Goal: Task Accomplishment & Management: Use online tool/utility

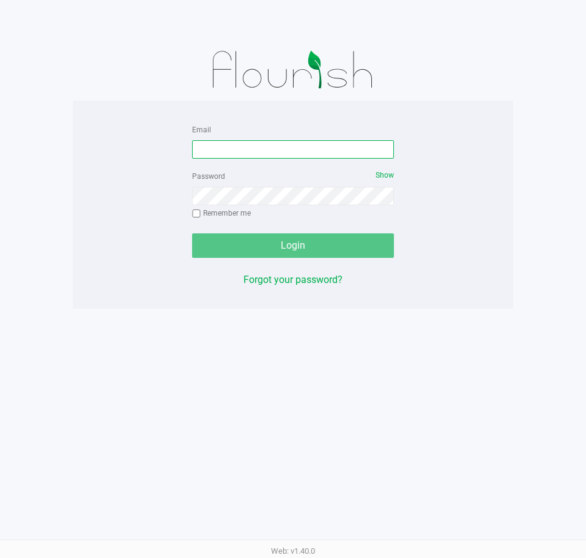
click at [322, 150] on input "Email" at bounding box center [293, 149] width 202 height 18
type input "[EMAIL_ADDRESS][DOMAIN_NAME]"
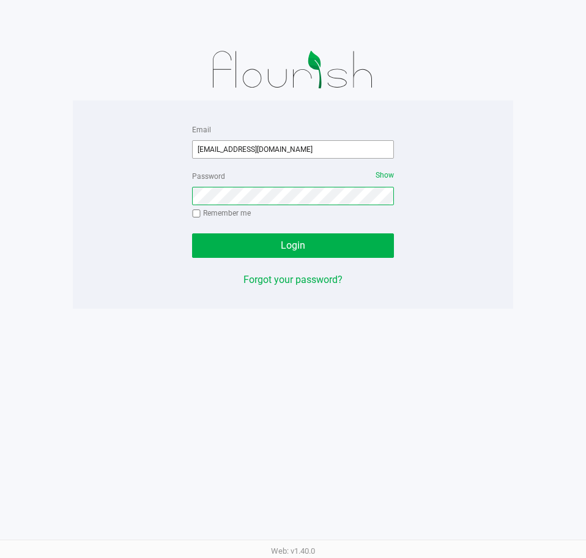
click at [192, 233] on button "Login" at bounding box center [293, 245] width 202 height 24
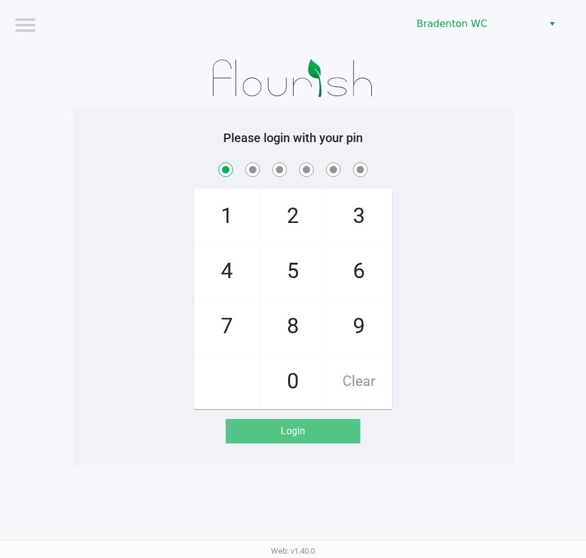
checkbox input "true"
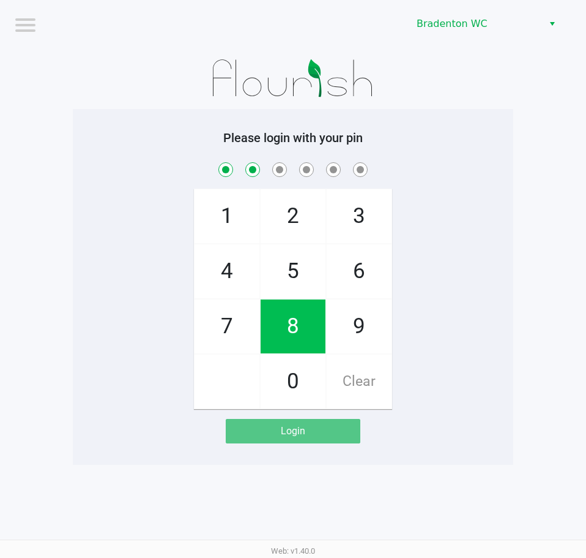
checkbox input "true"
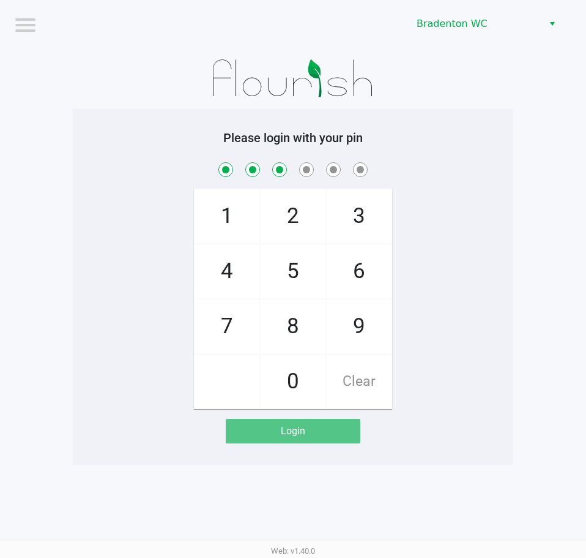
checkbox input "true"
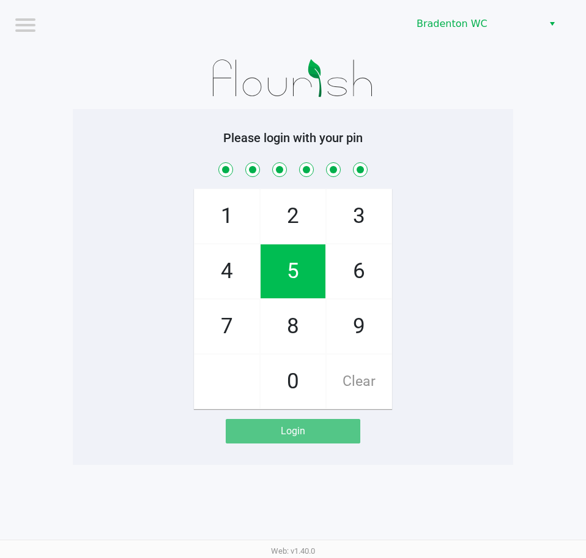
checkbox input "true"
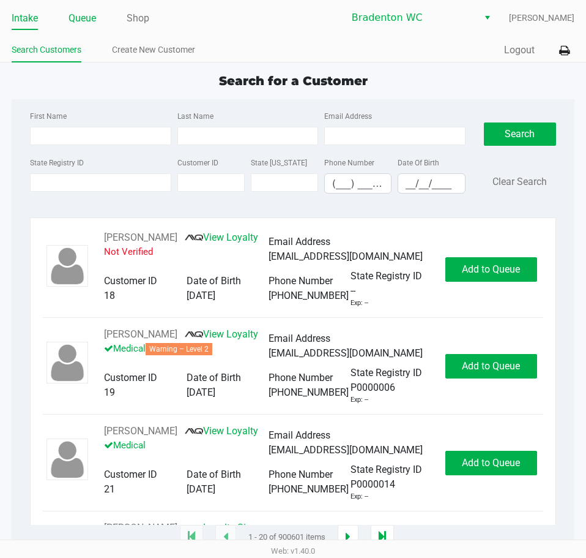
click at [86, 24] on link "Queue" at bounding box center [83, 18] width 28 height 17
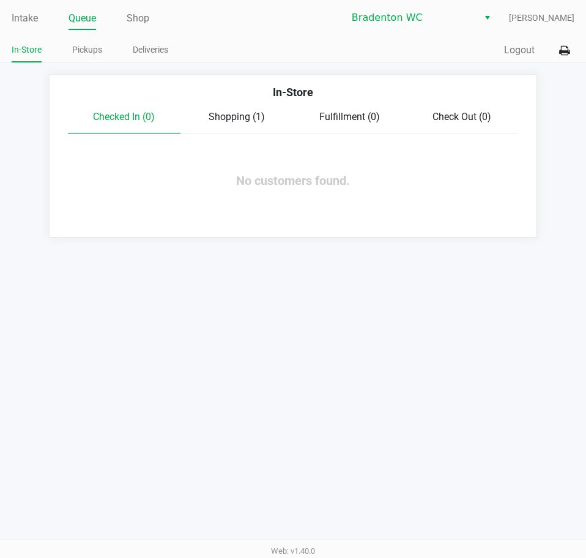
click at [225, 113] on span "Shopping (1)" at bounding box center [237, 117] width 56 height 12
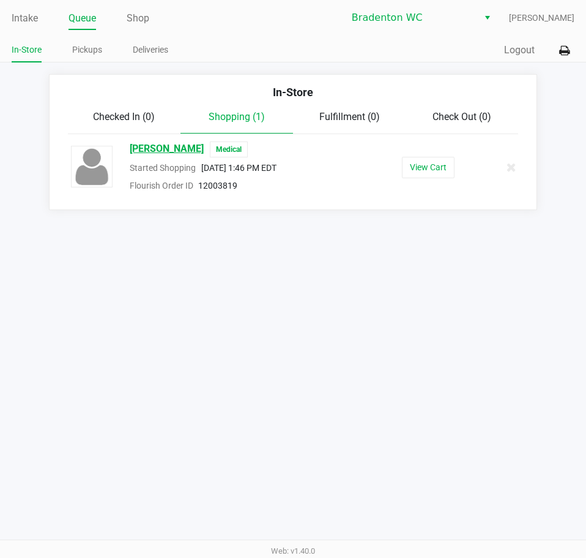
click at [204, 151] on span "[PERSON_NAME]" at bounding box center [167, 149] width 74 height 16
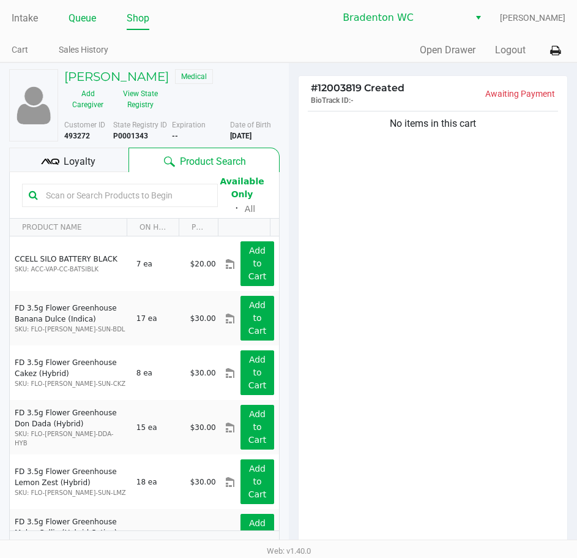
click at [91, 21] on link "Queue" at bounding box center [83, 18] width 28 height 17
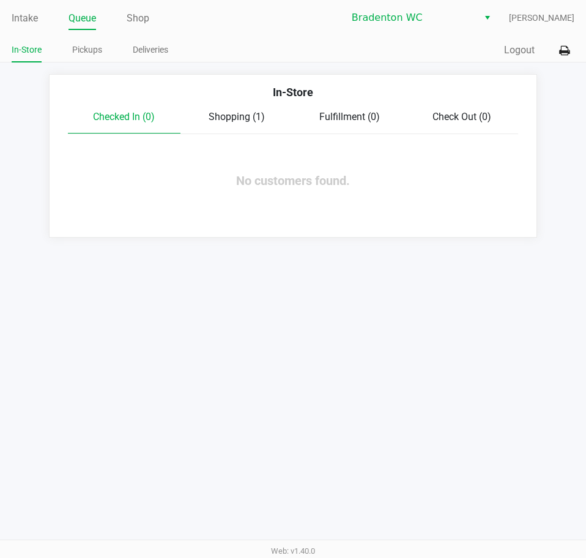
click at [216, 115] on span "Shopping (1)" at bounding box center [237, 117] width 56 height 12
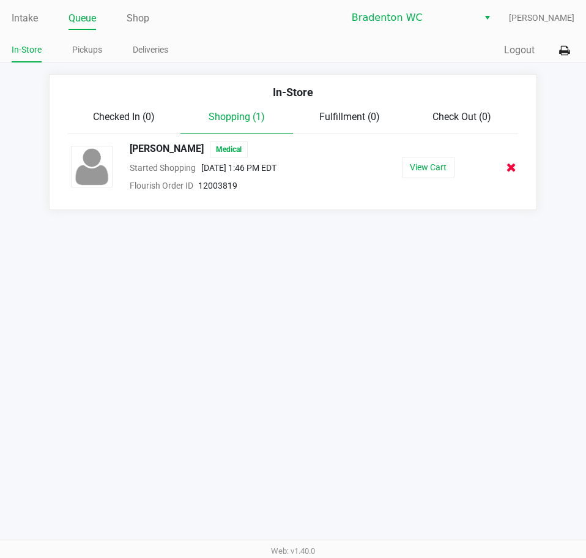
click at [514, 170] on icon at bounding box center [512, 167] width 10 height 9
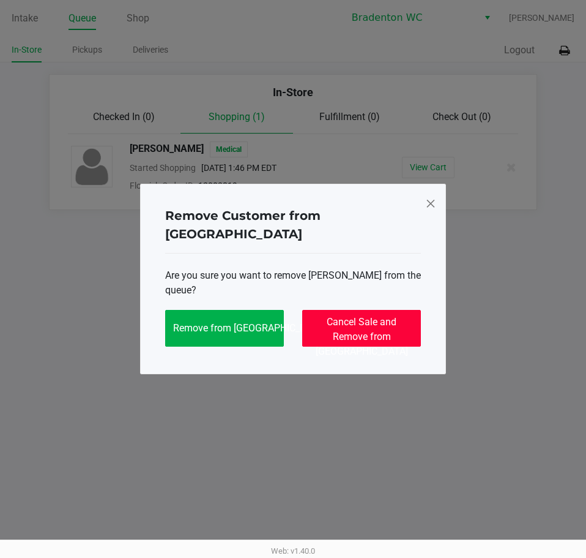
click at [368, 331] on span "Cancel Sale and Remove from [GEOGRAPHIC_DATA]" at bounding box center [362, 336] width 92 height 41
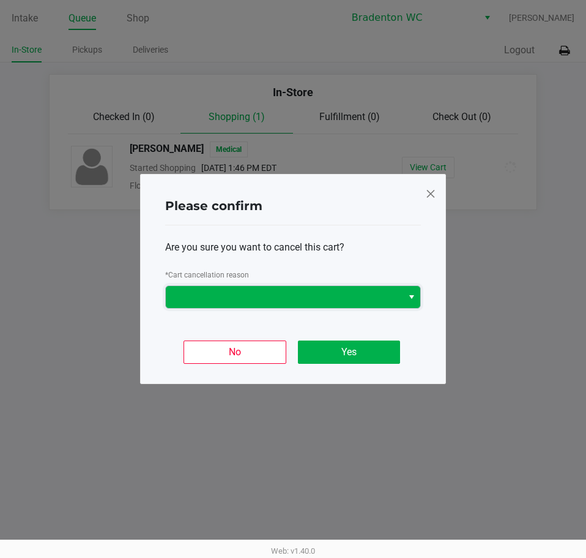
click at [334, 302] on span at bounding box center [284, 297] width 222 height 15
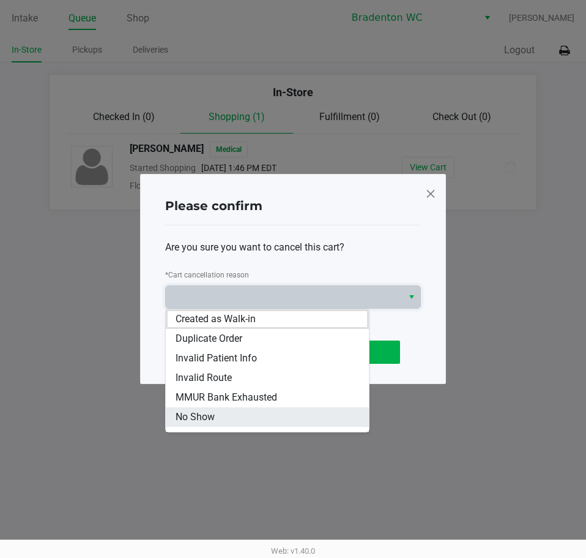
click at [228, 420] on li "No Show" at bounding box center [267, 417] width 203 height 20
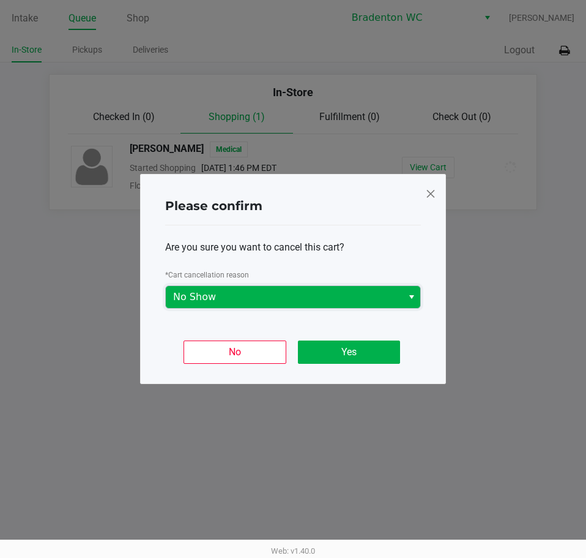
click at [308, 297] on span "No Show" at bounding box center [284, 297] width 222 height 15
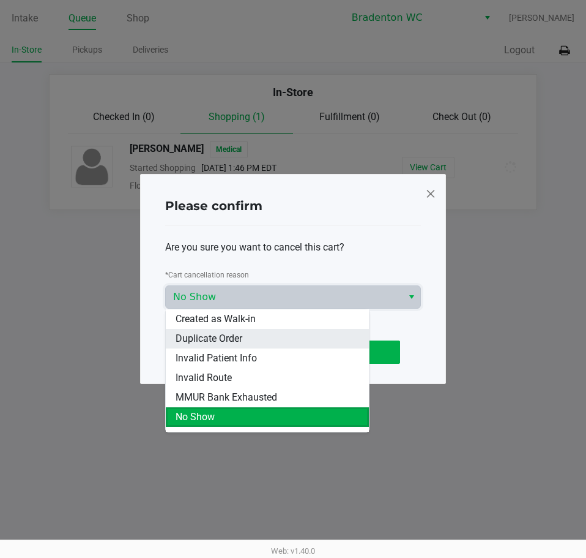
click at [206, 334] on span "Duplicate Order" at bounding box center [209, 338] width 67 height 15
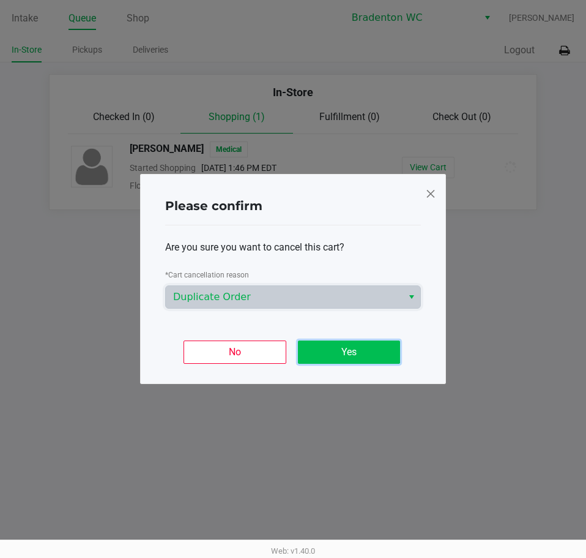
click at [331, 354] on button "Yes" at bounding box center [349, 351] width 102 height 23
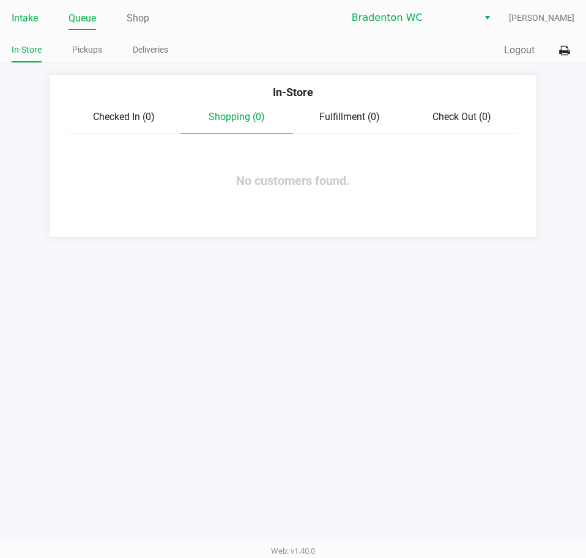
click at [29, 20] on link "Intake" at bounding box center [25, 18] width 26 height 17
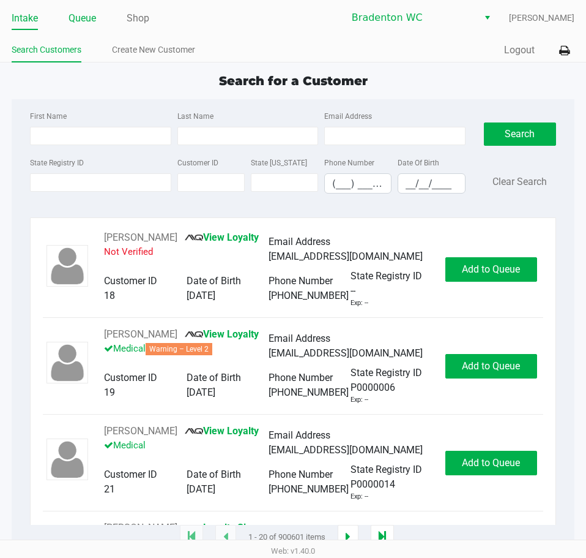
click at [92, 17] on link "Queue" at bounding box center [83, 18] width 28 height 17
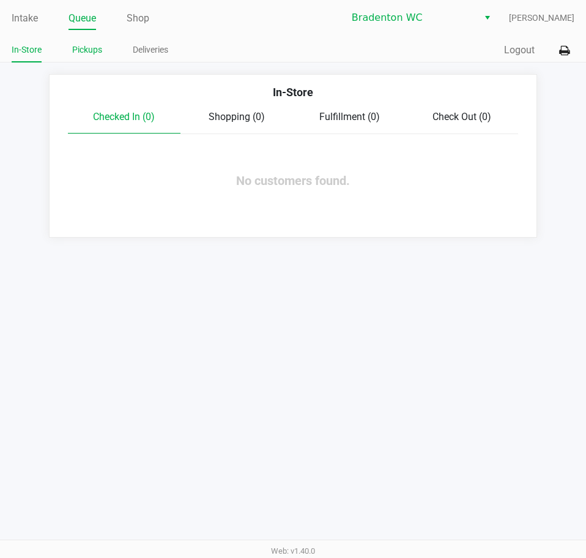
click at [97, 48] on link "Pickups" at bounding box center [87, 49] width 30 height 15
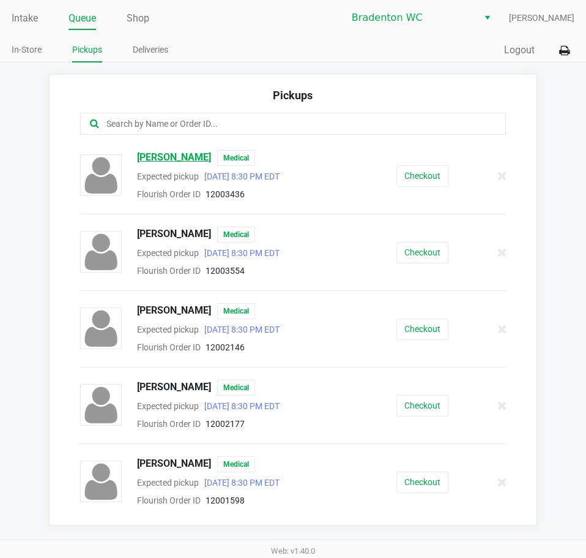
click at [184, 160] on span "[PERSON_NAME]" at bounding box center [174, 158] width 74 height 16
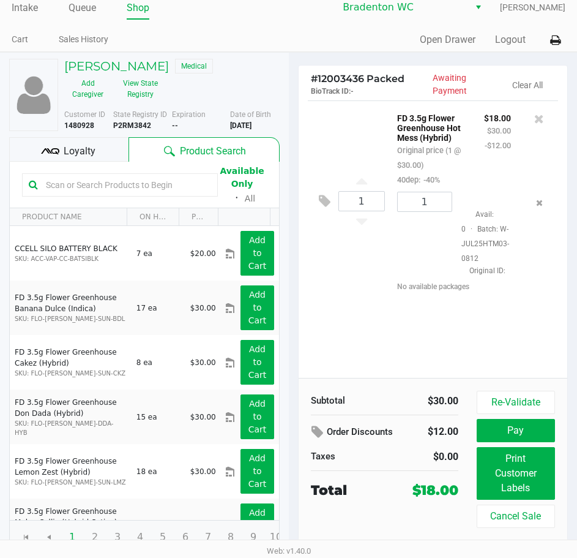
scroll to position [13, 0]
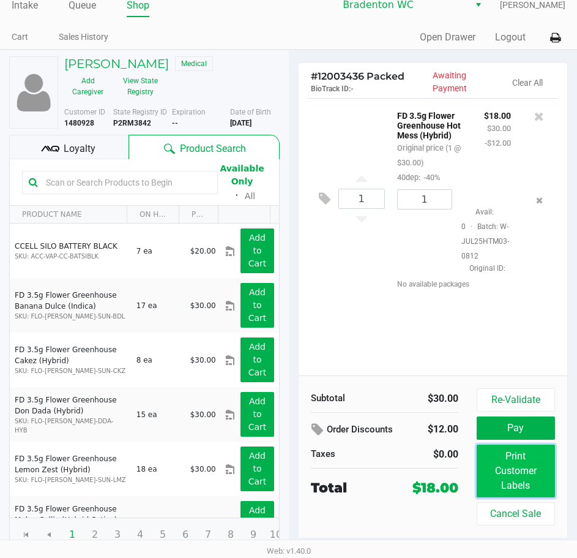
click at [502, 477] on button "Print Customer Labels" at bounding box center [516, 470] width 78 height 53
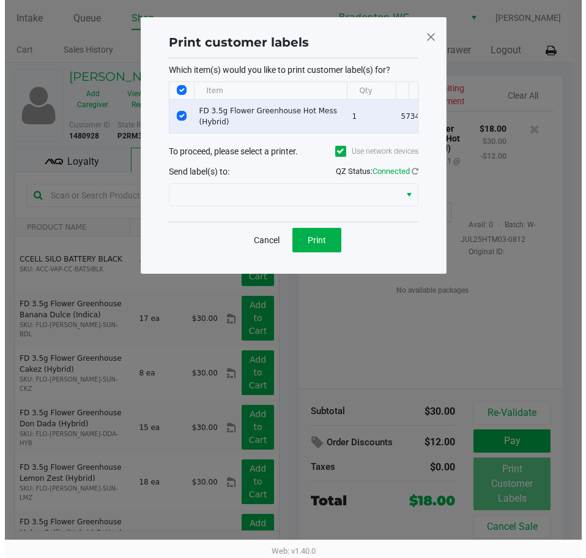
scroll to position [0, 0]
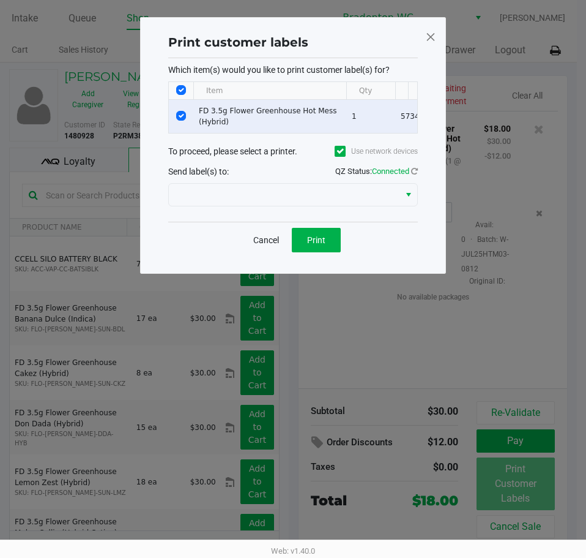
click at [310, 209] on div at bounding box center [293, 194] width 250 height 29
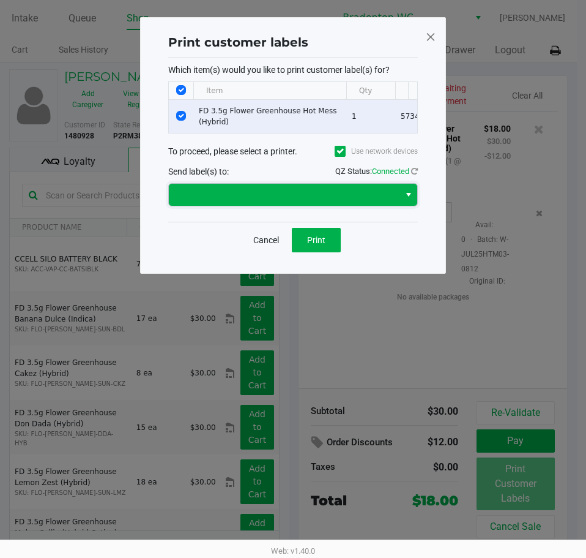
click at [308, 201] on span at bounding box center [284, 194] width 216 height 15
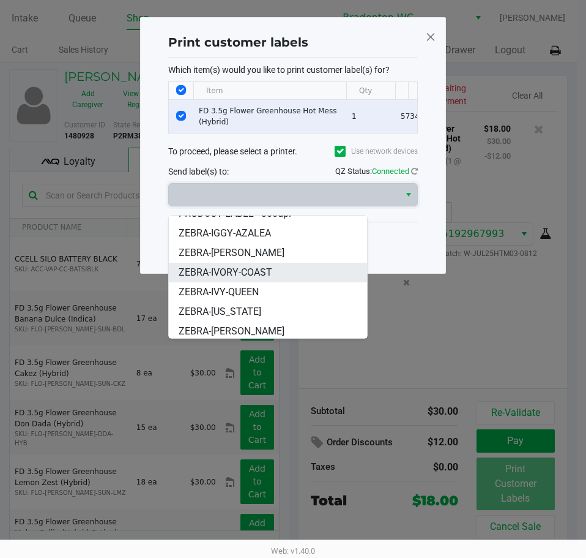
scroll to position [73, 0]
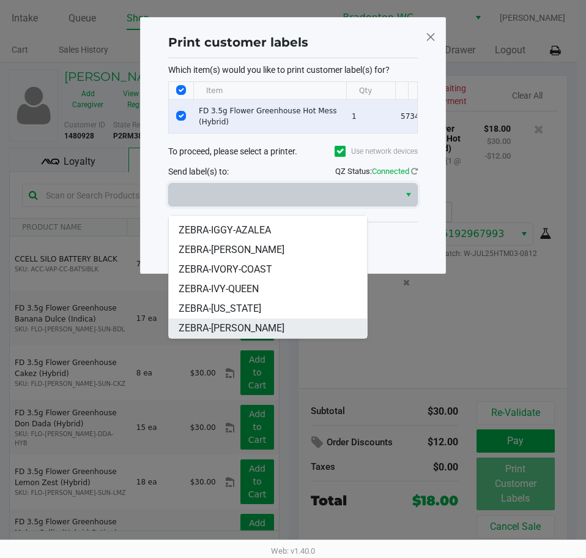
click at [268, 327] on span "ZEBRA-[PERSON_NAME]" at bounding box center [232, 328] width 106 height 15
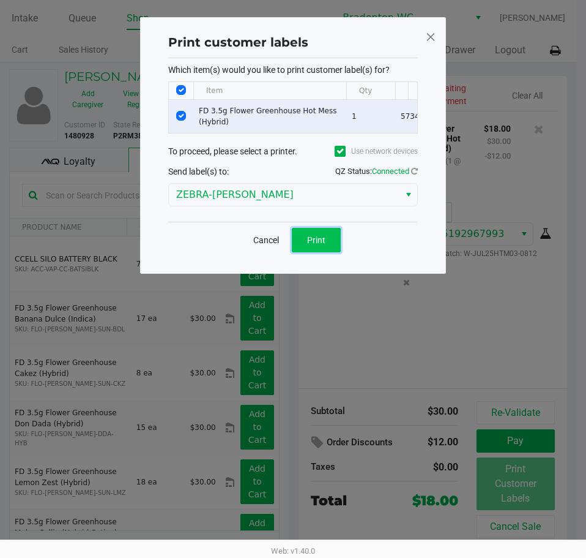
click at [323, 245] on span "Print" at bounding box center [316, 240] width 18 height 10
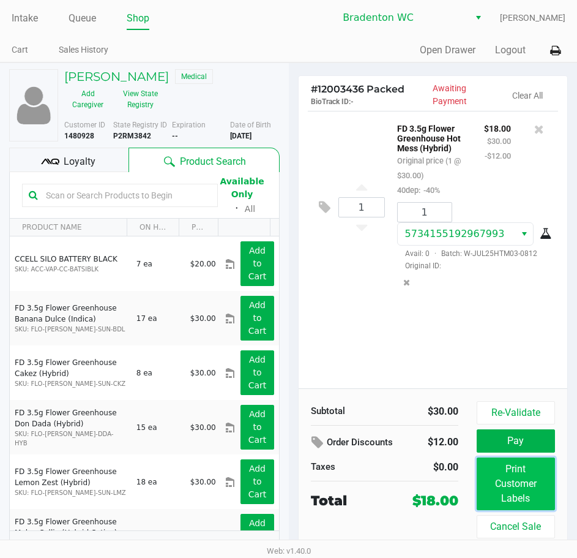
click at [544, 487] on button "Print Customer Labels" at bounding box center [516, 483] width 78 height 53
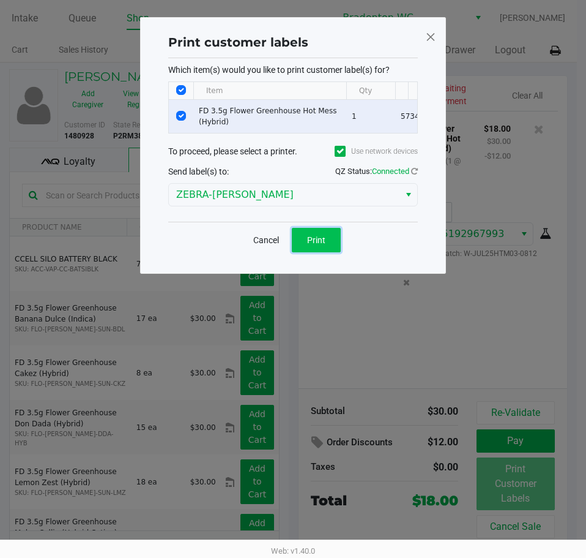
click at [334, 236] on button "Print" at bounding box center [316, 240] width 49 height 24
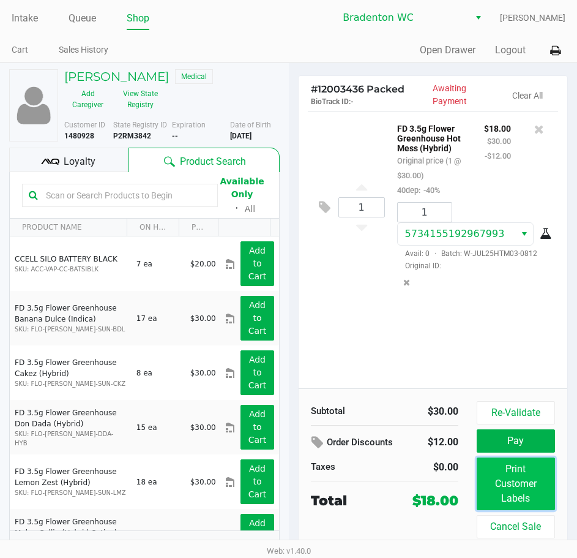
click at [514, 487] on button "Print Customer Labels" at bounding box center [516, 483] width 78 height 53
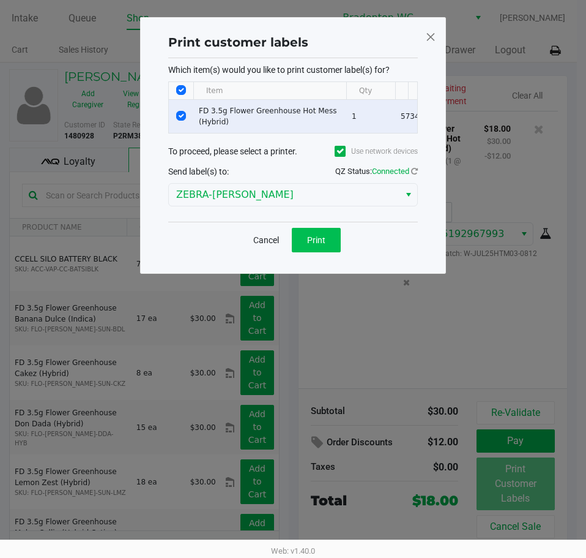
click at [326, 249] on button "Print" at bounding box center [316, 240] width 49 height 24
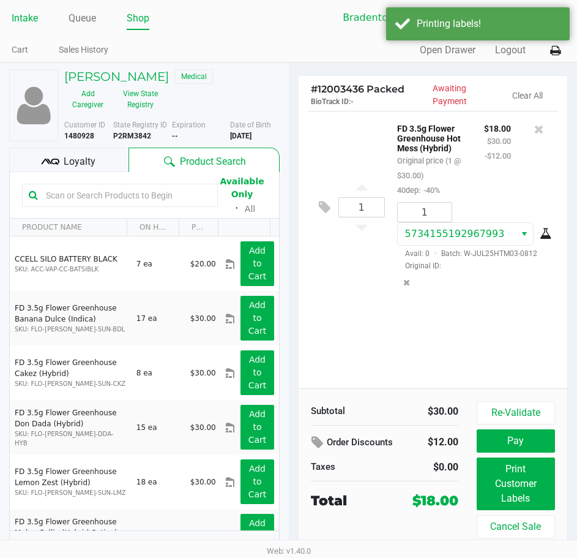
click at [27, 24] on link "Intake" at bounding box center [25, 18] width 26 height 17
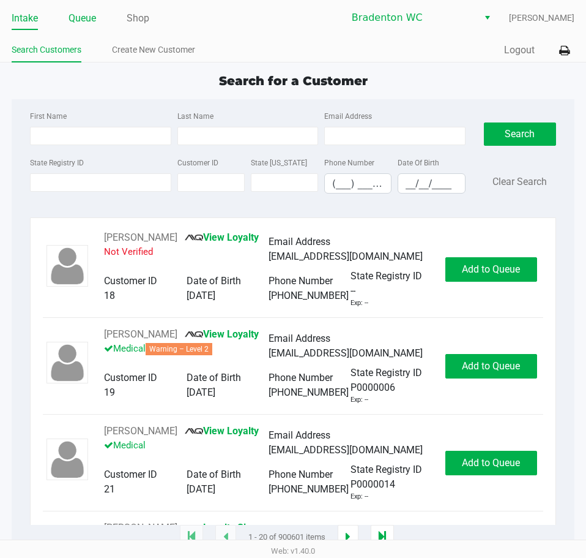
click at [91, 29] on li "Queue" at bounding box center [83, 19] width 28 height 21
click at [91, 20] on link "Queue" at bounding box center [83, 18] width 28 height 17
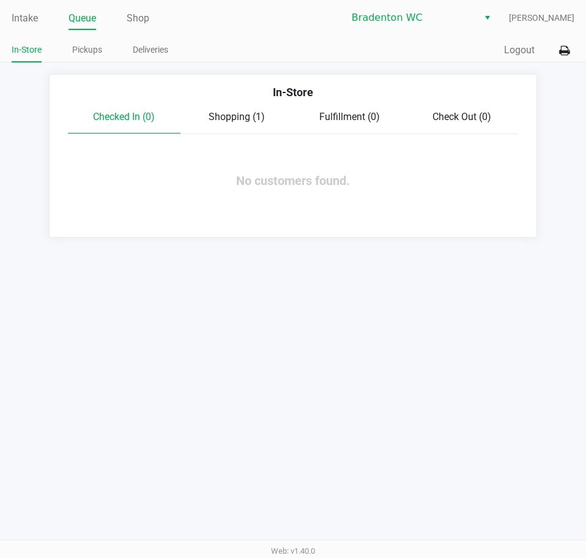
click at [84, 54] on link "Pickups" at bounding box center [87, 49] width 30 height 15
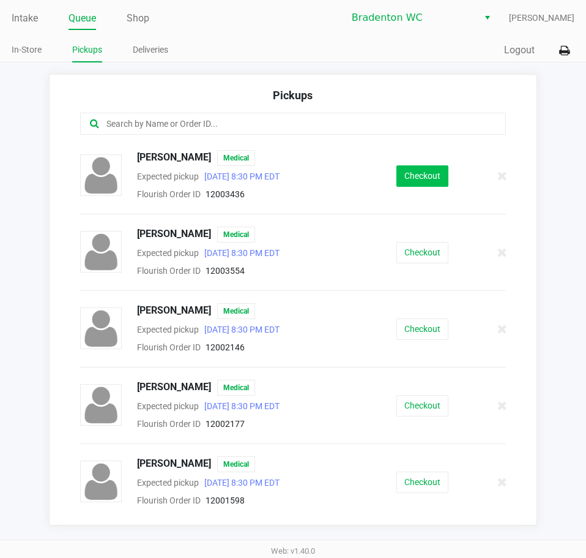
click at [436, 168] on button "Checkout" at bounding box center [423, 175] width 52 height 21
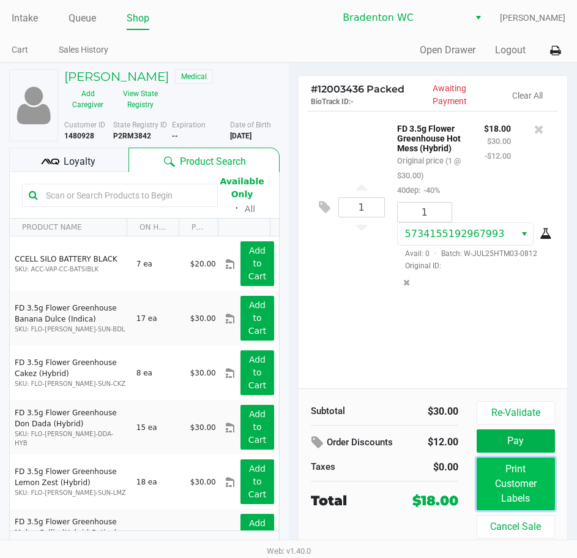
click at [511, 480] on button "Print Customer Labels" at bounding box center [516, 483] width 78 height 53
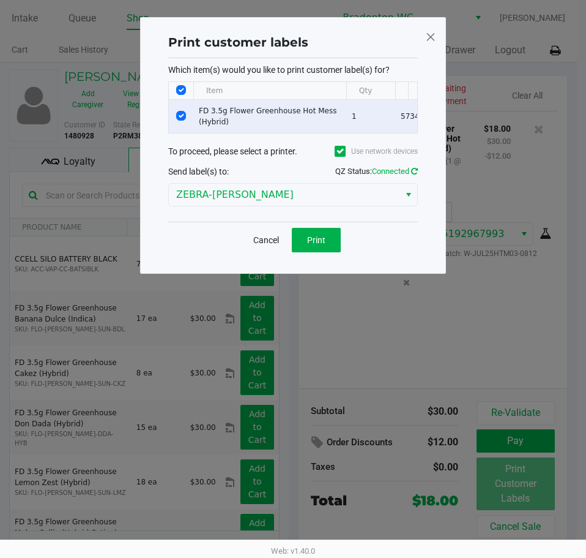
click at [414, 175] on icon at bounding box center [414, 171] width 7 height 8
click at [315, 245] on span "Print" at bounding box center [316, 240] width 18 height 10
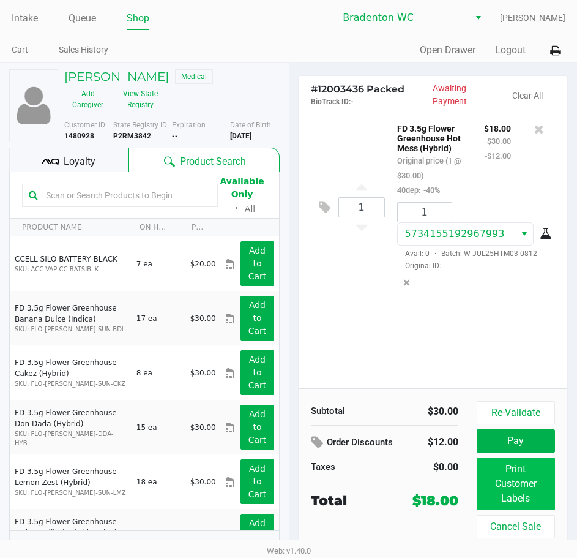
click at [522, 502] on button "Print Customer Labels" at bounding box center [516, 483] width 78 height 53
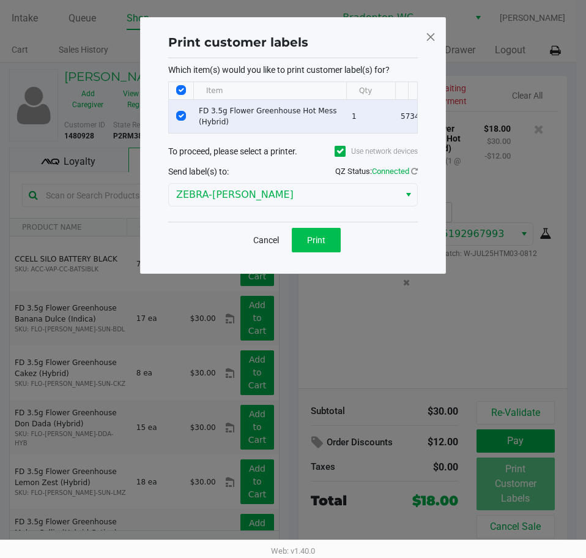
click at [326, 247] on button "Print" at bounding box center [316, 240] width 49 height 24
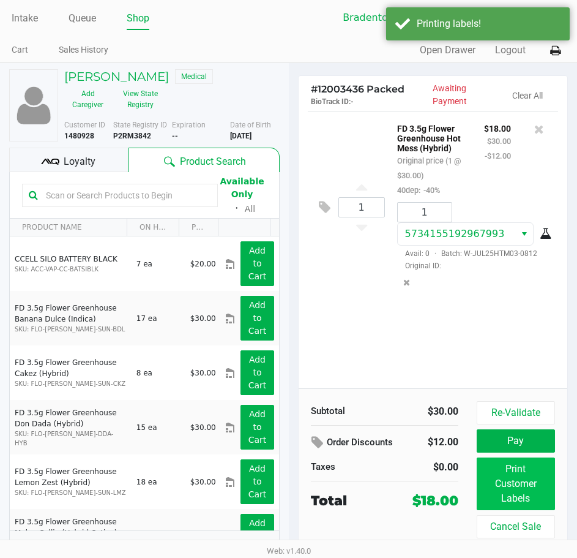
click at [513, 483] on button "Print Customer Labels" at bounding box center [516, 483] width 78 height 53
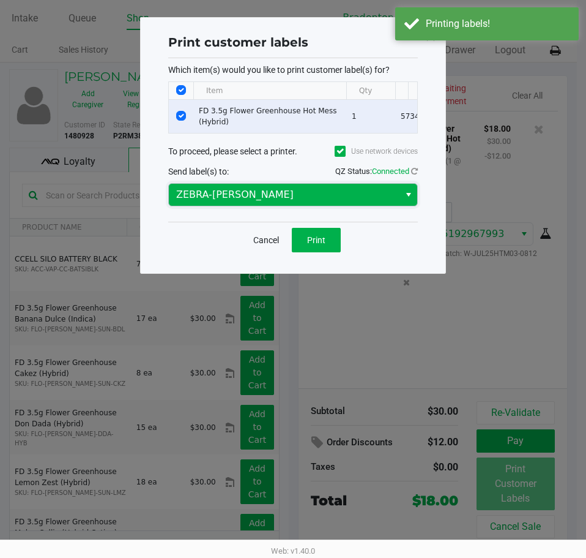
click at [324, 202] on span "ZEBRA-[PERSON_NAME]" at bounding box center [284, 194] width 216 height 15
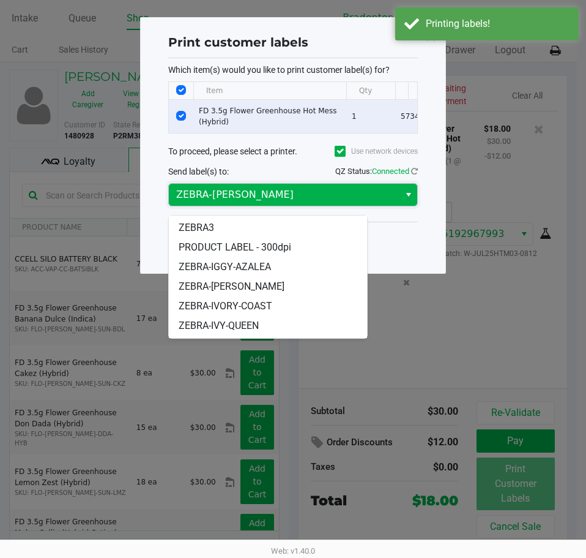
scroll to position [73, 0]
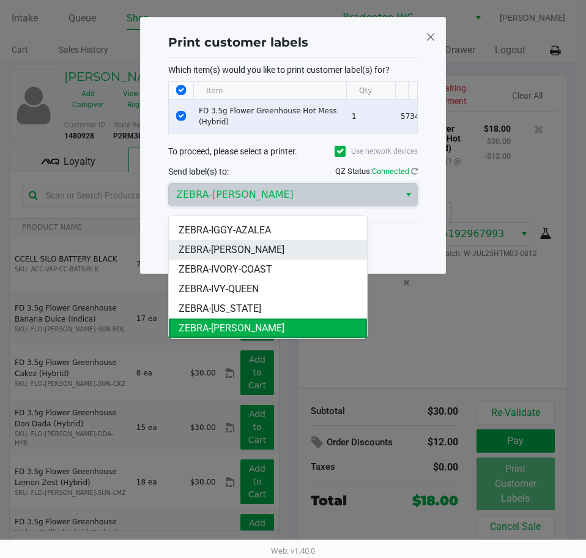
click at [251, 253] on span "ZEBRA-[PERSON_NAME]" at bounding box center [232, 249] width 106 height 15
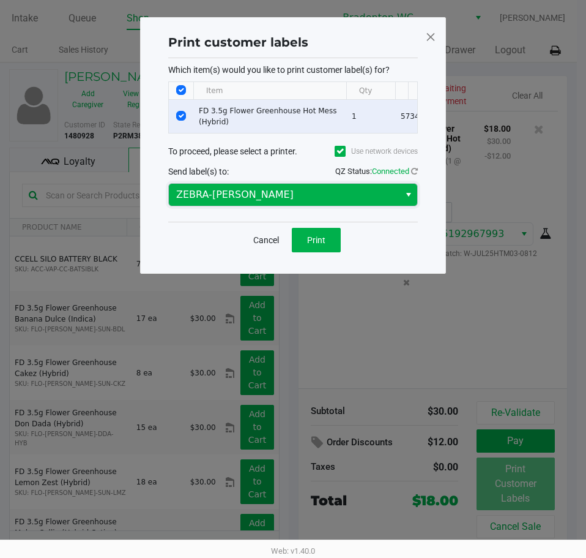
click at [327, 202] on span "ZEBRA-[PERSON_NAME]" at bounding box center [284, 194] width 216 height 15
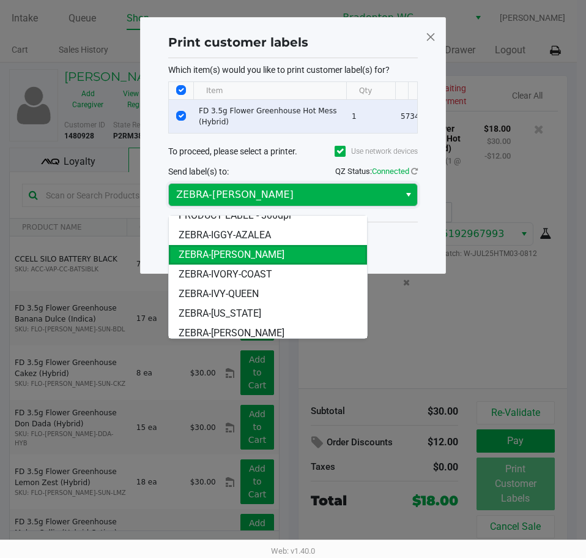
scroll to position [71, 0]
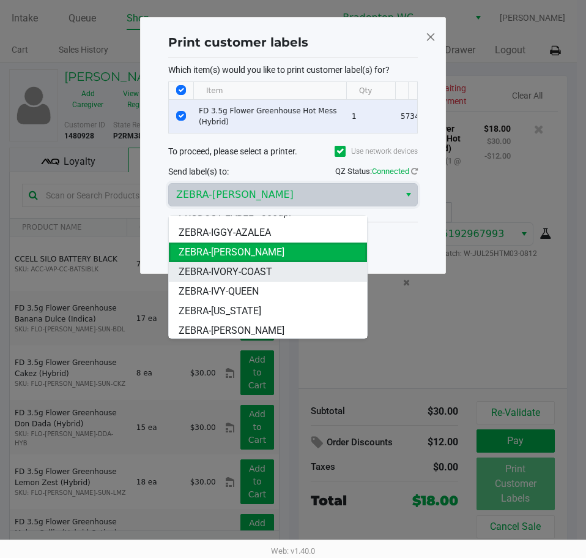
click at [269, 276] on span "ZEBRA-IVORY-COAST" at bounding box center [226, 271] width 94 height 15
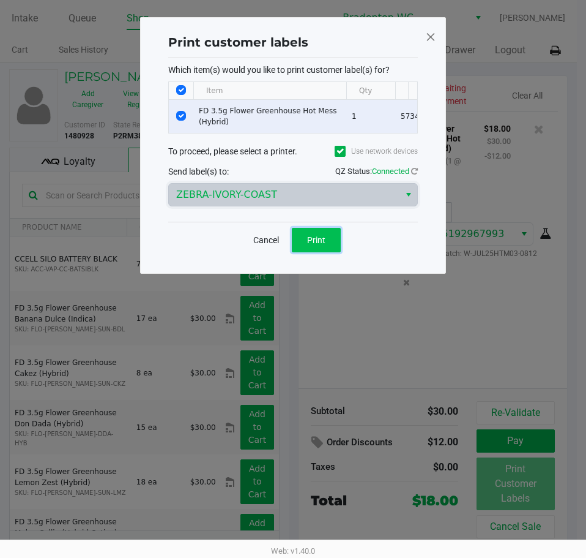
click at [321, 245] on span "Print" at bounding box center [316, 240] width 18 height 10
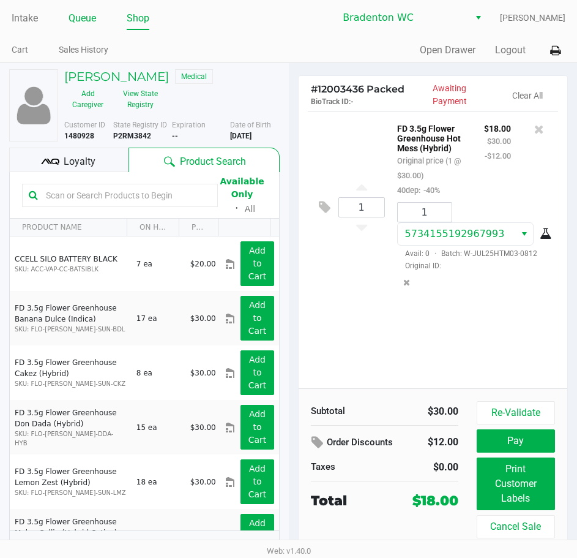
click at [80, 13] on link "Queue" at bounding box center [83, 18] width 28 height 17
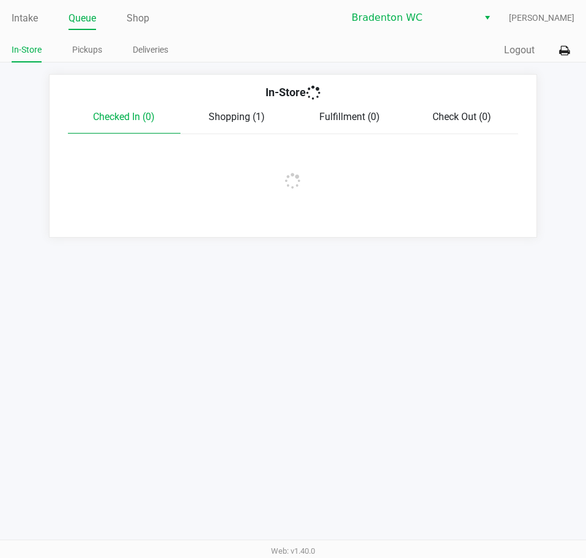
click at [35, 18] on link "Intake" at bounding box center [25, 18] width 26 height 17
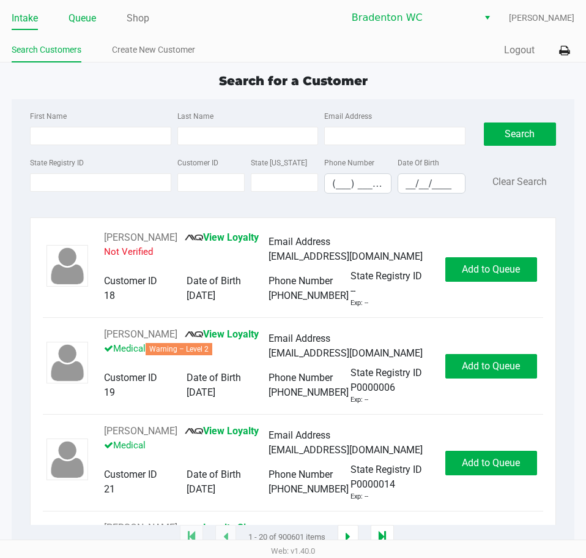
click at [86, 26] on link "Queue" at bounding box center [83, 18] width 28 height 17
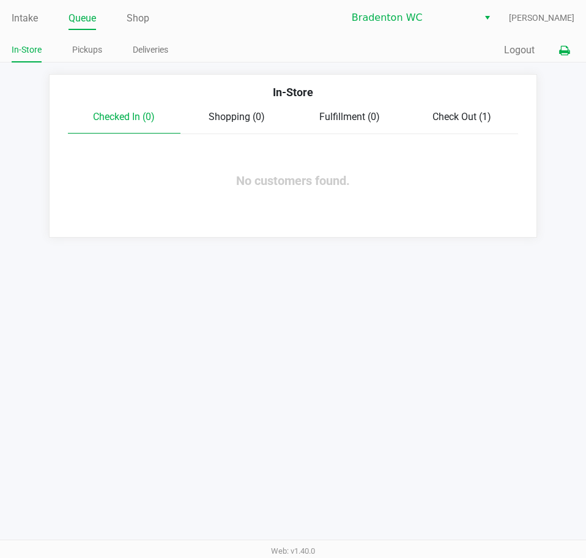
click at [564, 51] on icon at bounding box center [564, 51] width 10 height 9
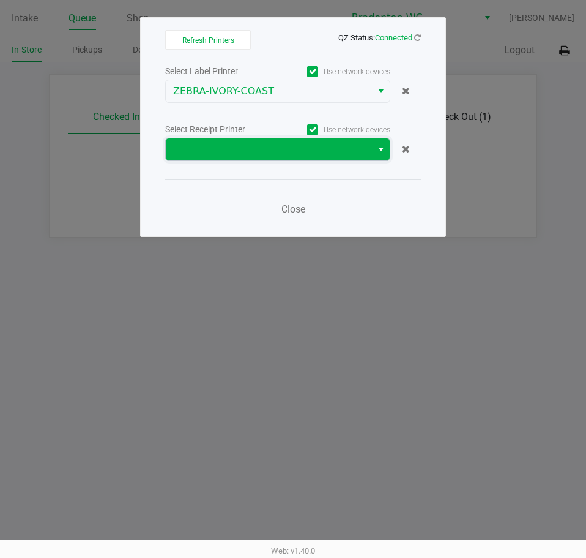
click at [327, 160] on span at bounding box center [269, 149] width 206 height 22
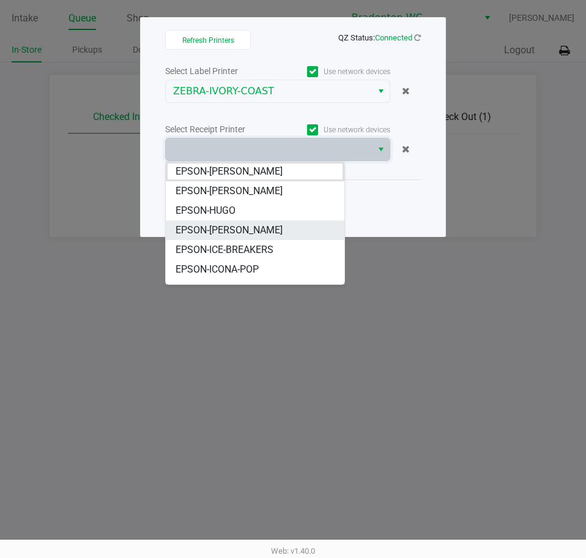
click at [260, 226] on span "EPSON-[PERSON_NAME]" at bounding box center [229, 230] width 107 height 15
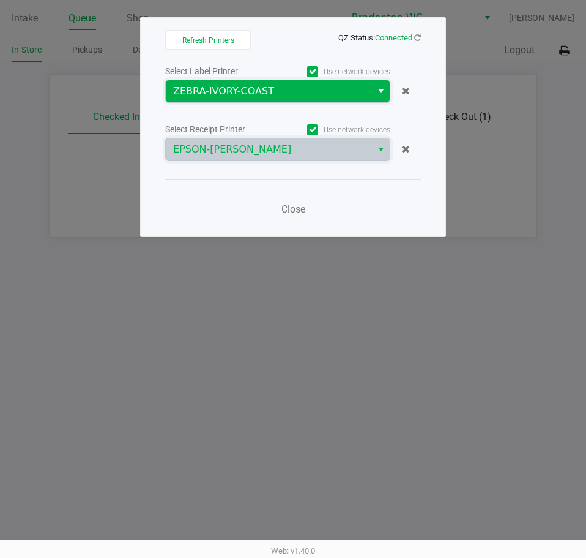
click at [293, 95] on span "ZEBRA-IVORY-COAST" at bounding box center [269, 91] width 192 height 15
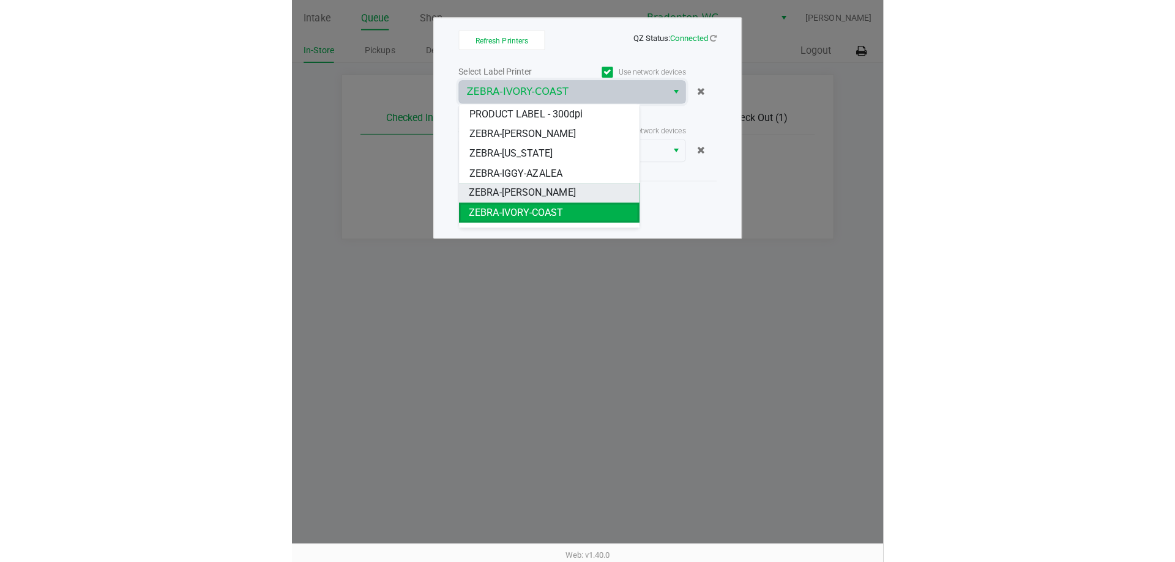
scroll to position [61, 0]
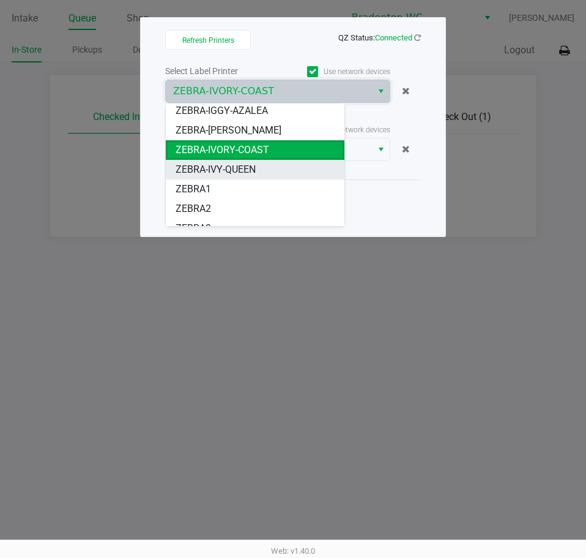
click at [258, 168] on li "ZEBRA-IVY-QUEEN" at bounding box center [255, 170] width 179 height 20
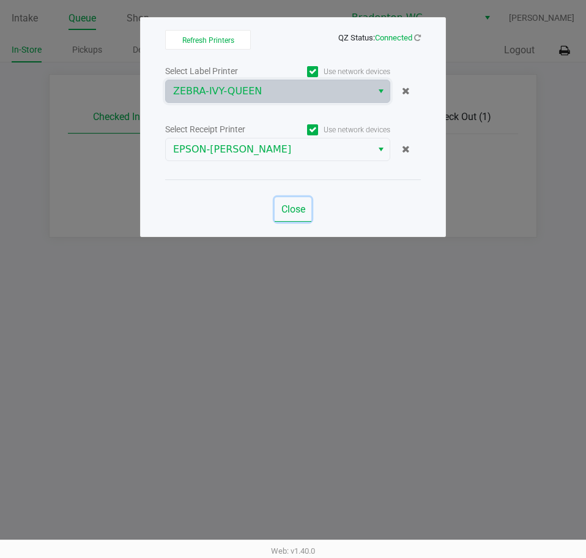
click at [288, 209] on span "Close" at bounding box center [294, 209] width 24 height 12
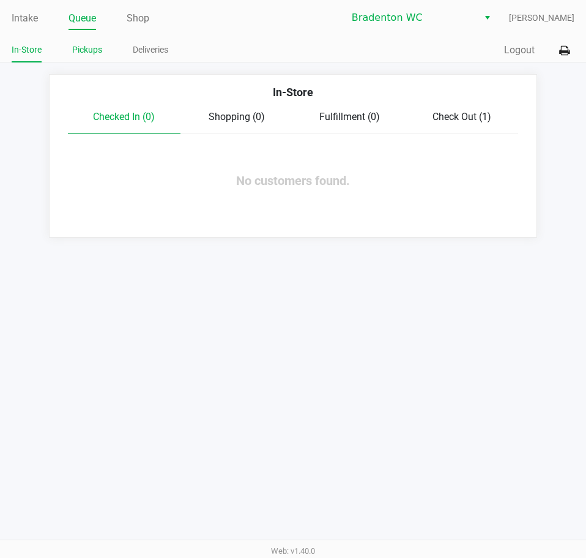
click at [100, 48] on link "Pickups" at bounding box center [87, 49] width 30 height 15
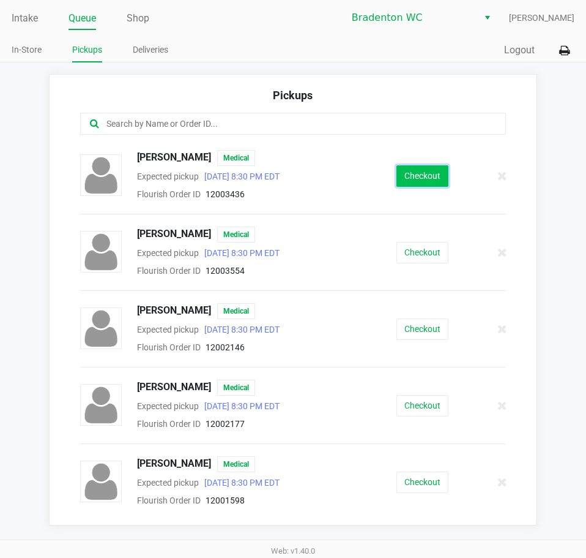
click at [436, 180] on button "Checkout" at bounding box center [423, 175] width 52 height 21
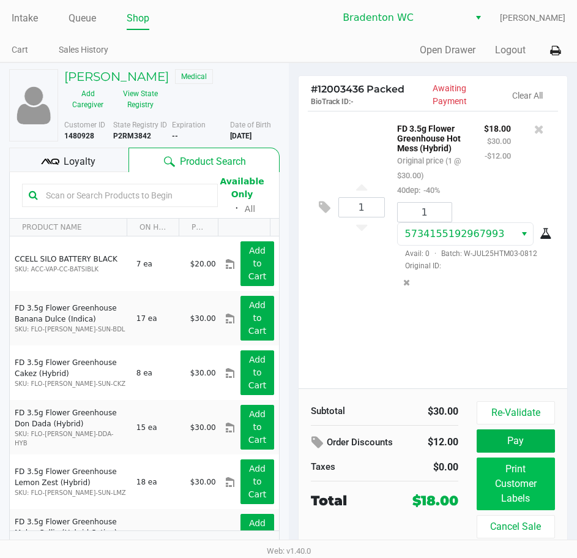
click at [522, 474] on button "Print Customer Labels" at bounding box center [516, 483] width 78 height 53
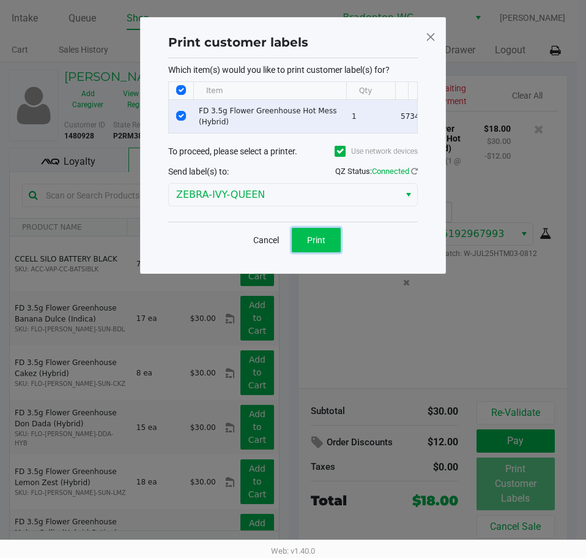
click at [334, 237] on button "Print" at bounding box center [316, 240] width 49 height 24
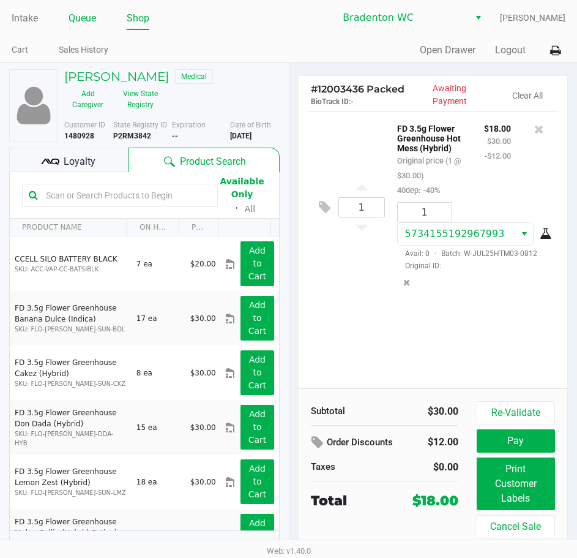
click at [89, 22] on link "Queue" at bounding box center [83, 18] width 28 height 17
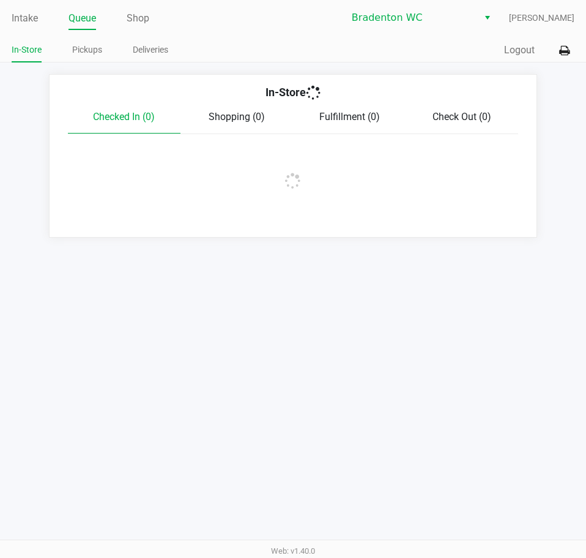
click at [29, 19] on link "Intake" at bounding box center [25, 18] width 26 height 17
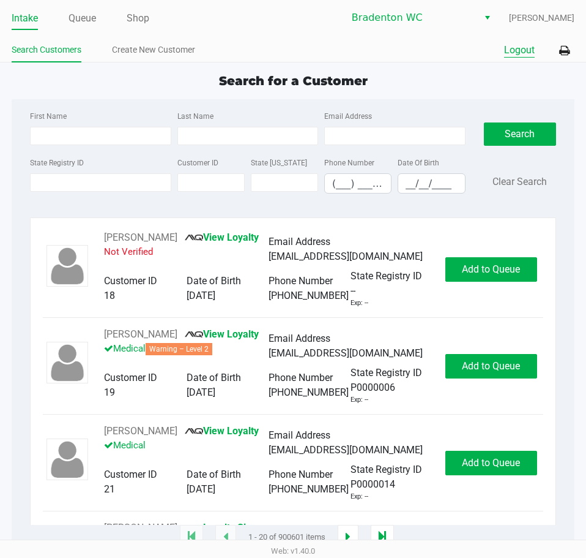
click at [528, 53] on button "Logout" at bounding box center [519, 50] width 31 height 15
